Goal: Task Accomplishment & Management: Manage account settings

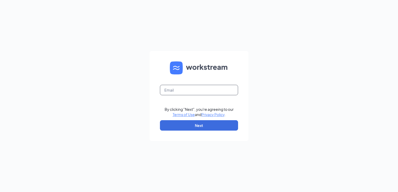
click at [175, 90] on input "text" at bounding box center [199, 90] width 78 height 10
type input "stephen.kaledecker@ighospitality.com"
click at [195, 129] on button "Next" at bounding box center [199, 125] width 78 height 10
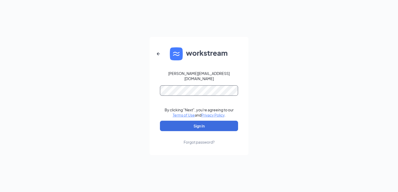
click at [160, 121] on button "Sign In" at bounding box center [199, 126] width 78 height 10
click at [202, 122] on button "Sign In" at bounding box center [199, 126] width 78 height 10
click at [201, 123] on button "Sign In" at bounding box center [199, 126] width 78 height 10
click at [206, 124] on button "Sign In" at bounding box center [199, 126] width 78 height 10
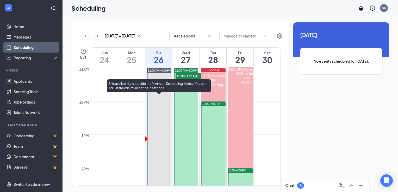
scroll to position [357, 0]
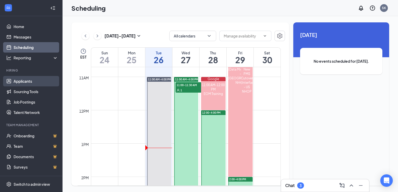
click at [21, 80] on link "Applicants" at bounding box center [36, 81] width 45 height 10
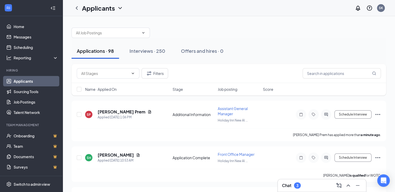
click at [101, 40] on div "Applications · 98 Interviews · 250 Offers and hires · 0" at bounding box center [228, 51] width 314 height 26
click at [333, 74] on input "text" at bounding box center [341, 73] width 78 height 10
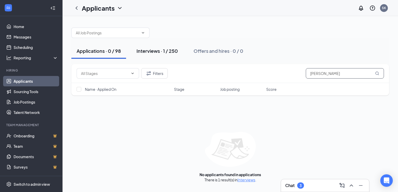
type input "rinas"
click at [159, 53] on div "Interviews · 1 / 250" at bounding box center [157, 51] width 41 height 7
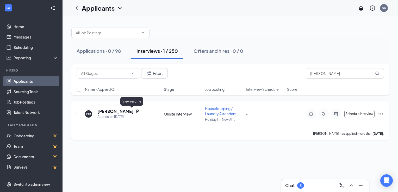
click at [137, 111] on icon "Document" at bounding box center [138, 111] width 3 height 3
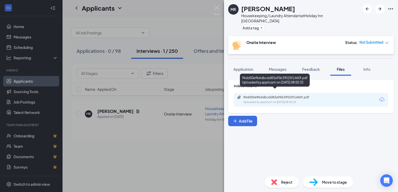
click at [300, 100] on div "Uploaded by applicant on Aug 22, 2025 at 08:00:32" at bounding box center [283, 102] width 78 height 4
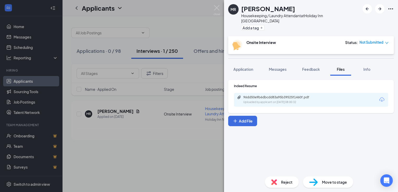
click at [174, 134] on div "MR Margaret Rinas Housekeeping / Laundry Attendant at Holiday Inn New Albany Ad…" at bounding box center [199, 96] width 398 height 192
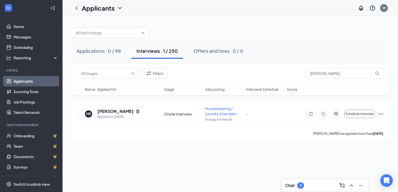
click at [201, 24] on div at bounding box center [230, 30] width 318 height 16
click at [353, 186] on icon "ChevronUp" at bounding box center [351, 186] width 3 height 2
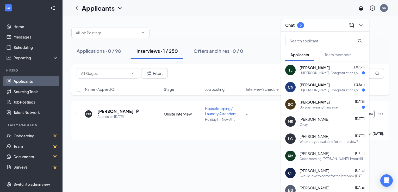
click at [316, 76] on div "TL Tomasina Leon 1:07pm Hi Tomasina. Congratulations, your meeting with Holiday…" at bounding box center [325, 70] width 88 height 17
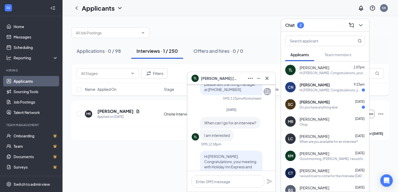
scroll to position [-95, 0]
click at [266, 79] on icon "Cross" at bounding box center [267, 78] width 6 height 6
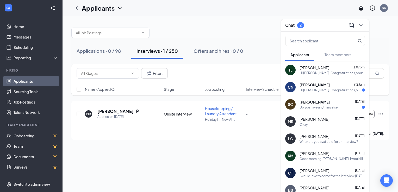
click at [302, 104] on span "STEPHANIE CLARDY" at bounding box center [315, 102] width 30 height 5
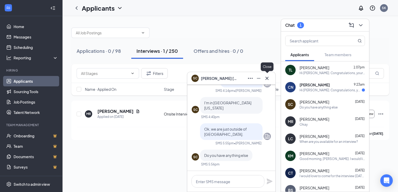
click at [268, 78] on icon "Cross" at bounding box center [267, 78] width 6 height 6
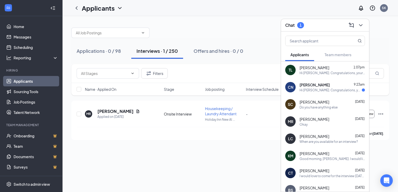
click at [317, 87] on span "Christina Nemhara" at bounding box center [315, 84] width 30 height 5
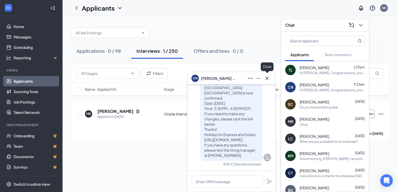
click at [267, 79] on icon "Cross" at bounding box center [267, 78] width 3 height 3
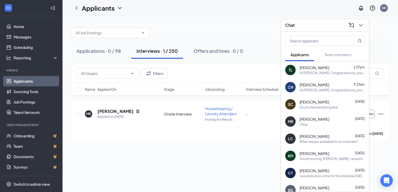
click at [197, 143] on div "Applications · 0 / 98 Interviews · 1 / 250 Offers and hires · 0 / 0 Filters rin…" at bounding box center [231, 81] width 336 height 130
click at [169, 132] on div "Margaret Rinas has applied more than 4 days ago ." at bounding box center [231, 133] width 308 height 13
click at [111, 109] on h5 "[PERSON_NAME]" at bounding box center [116, 112] width 36 height 6
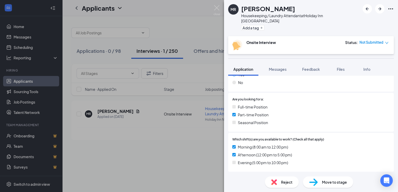
scroll to position [92, 0]
click at [299, 64] on button "Feedback" at bounding box center [311, 69] width 28 height 13
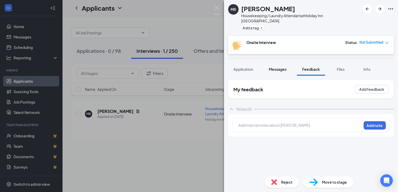
click at [278, 67] on span "Messages" at bounding box center [278, 69] width 18 height 5
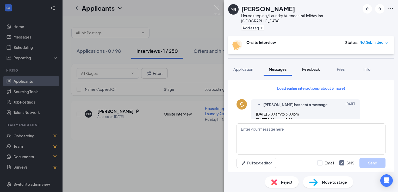
click at [309, 67] on button "Feedback" at bounding box center [311, 69] width 28 height 13
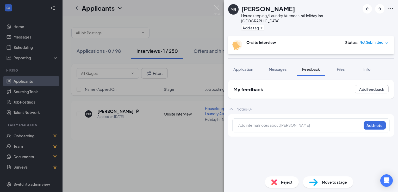
click at [260, 123] on div at bounding box center [300, 125] width 123 height 5
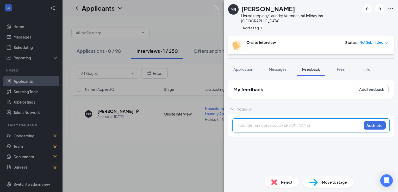
click at [264, 151] on div "My feedback Add feedback Notes (0) Add internal notes about Margaret Rinas Add …" at bounding box center [311, 126] width 166 height 93
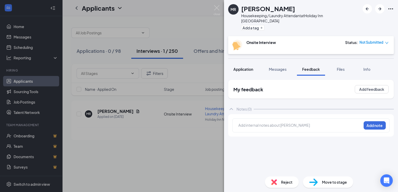
click at [242, 67] on span "Application" at bounding box center [244, 69] width 20 height 5
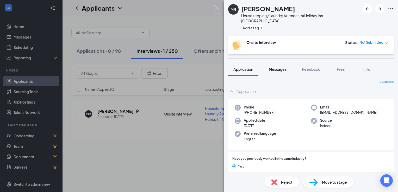
click at [283, 67] on button "Messages" at bounding box center [278, 69] width 28 height 13
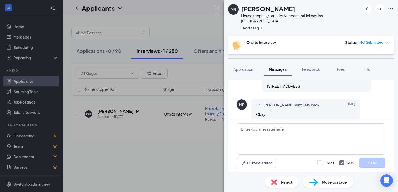
scroll to position [287, 0]
click at [371, 40] on div "Status : Not Submitted" at bounding box center [367, 45] width 44 height 11
click at [379, 40] on span "Not Submitted" at bounding box center [372, 42] width 24 height 5
click at [363, 62] on span "Mark complete" at bounding box center [369, 61] width 26 height 6
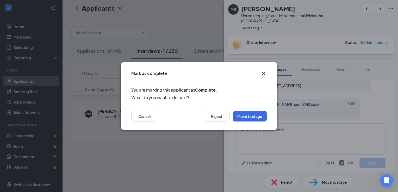
click at [267, 71] on icon "Cross" at bounding box center [264, 74] width 6 height 6
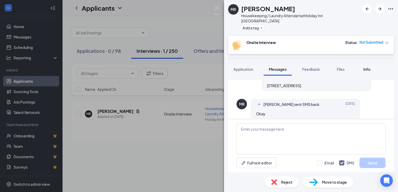
click at [369, 67] on span "Info" at bounding box center [367, 69] width 7 height 5
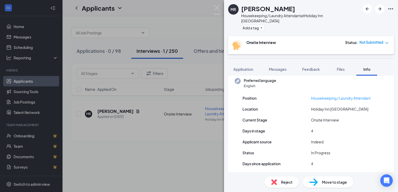
scroll to position [45, 0]
click at [248, 67] on button "Application" at bounding box center [243, 69] width 30 height 13
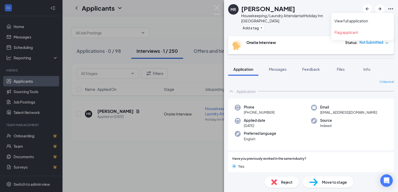
click at [393, 11] on icon "Ellipses" at bounding box center [391, 9] width 6 height 6
click at [359, 19] on link "View full application" at bounding box center [363, 20] width 56 height 5
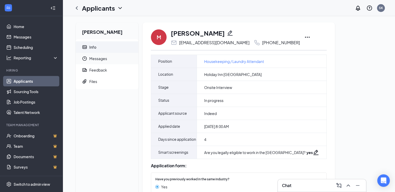
click at [96, 59] on span "Messages" at bounding box center [111, 58] width 45 height 11
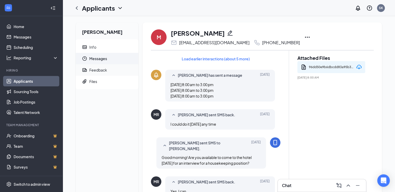
click at [97, 71] on div "Feedback" at bounding box center [98, 70] width 18 height 5
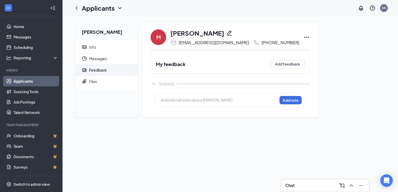
click at [182, 99] on div at bounding box center [219, 100] width 116 height 5
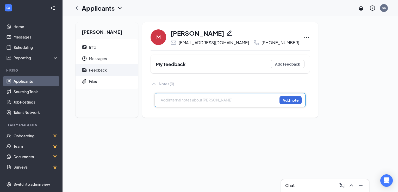
click at [182, 99] on div at bounding box center [219, 100] width 116 height 5
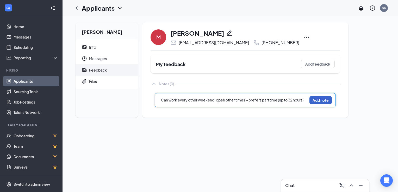
click at [319, 98] on button "Add note" at bounding box center [321, 100] width 22 height 8
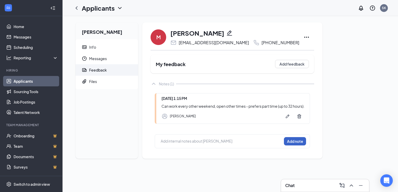
click at [297, 142] on button "Add note" at bounding box center [295, 141] width 22 height 8
click at [241, 145] on div "Add internal notes about [PERSON_NAME] Add note" at bounding box center [232, 142] width 155 height 14
click at [224, 144] on div at bounding box center [221, 141] width 121 height 5
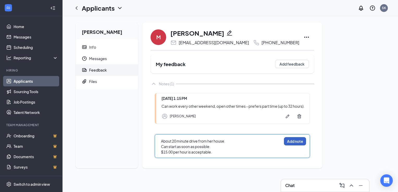
click at [294, 141] on button "Add note" at bounding box center [295, 141] width 22 height 8
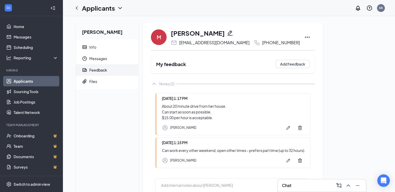
click at [104, 106] on div "[PERSON_NAME] Info Messages Feedback Files" at bounding box center [107, 112] width 63 height 181
click at [92, 44] on span "Info" at bounding box center [111, 46] width 45 height 11
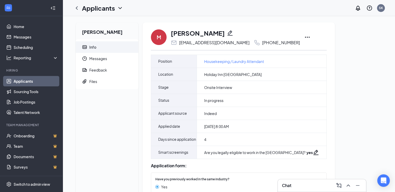
click at [116, 99] on div "[PERSON_NAME] Info Messages Feedback Files" at bounding box center [107, 187] width 63 height 330
click at [22, 25] on link "Home" at bounding box center [36, 26] width 45 height 10
